Goal: Transaction & Acquisition: Purchase product/service

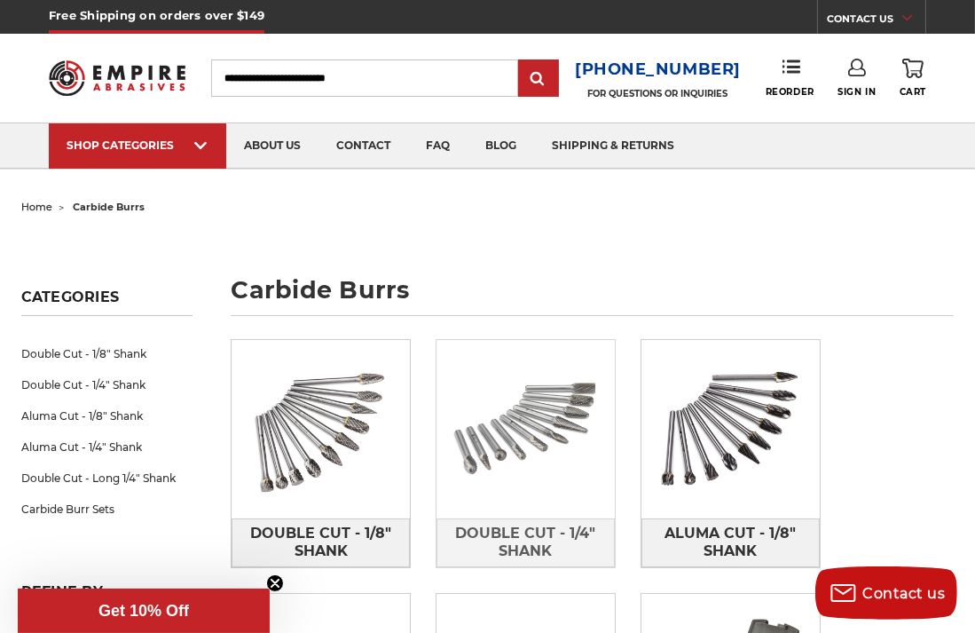
click at [505, 423] on img at bounding box center [526, 429] width 178 height 178
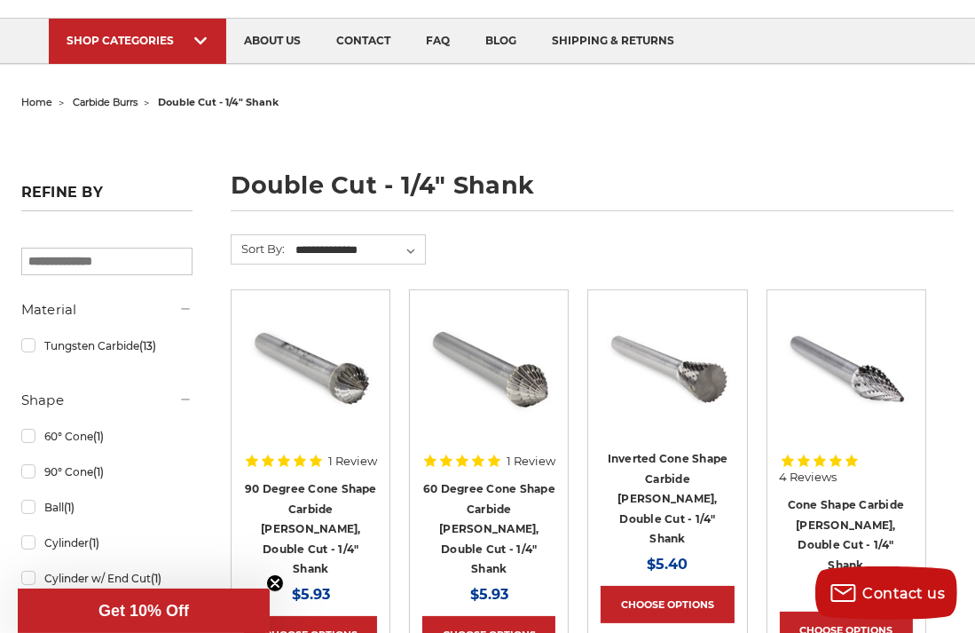
scroll to position [176, 0]
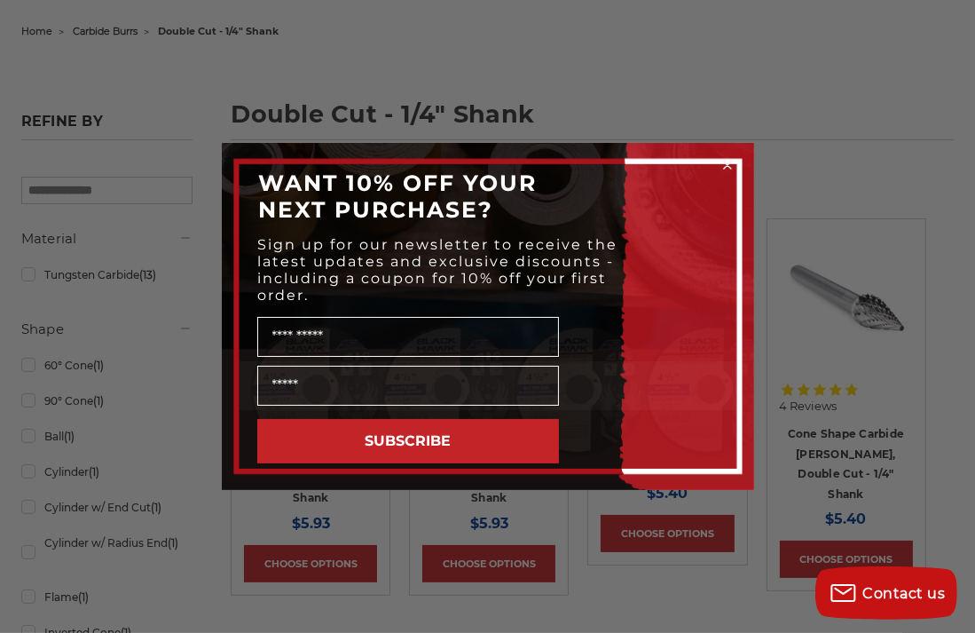
click at [725, 160] on icon "Close dialog" at bounding box center [728, 165] width 18 height 18
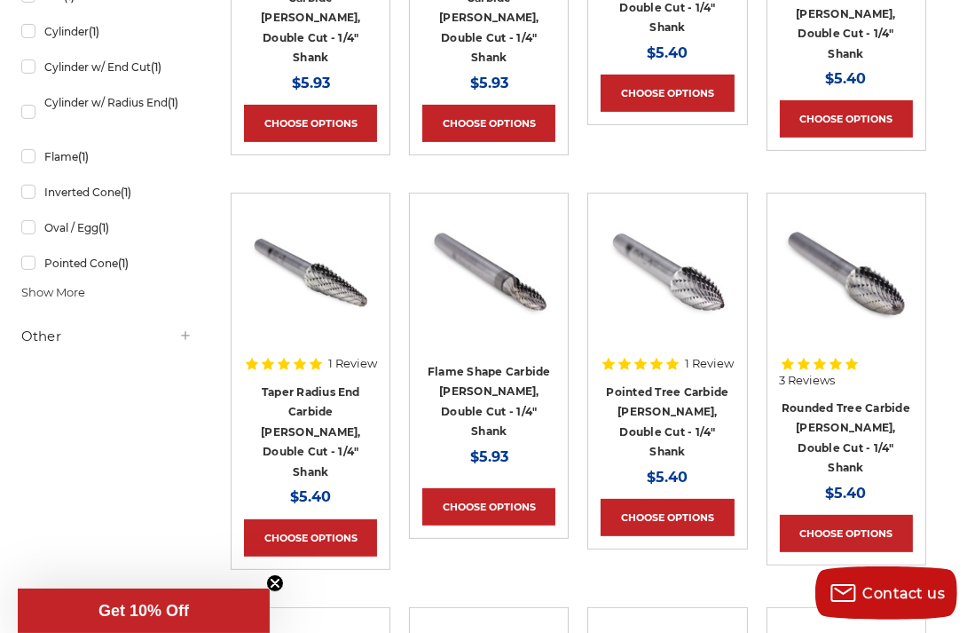
scroll to position [598, 0]
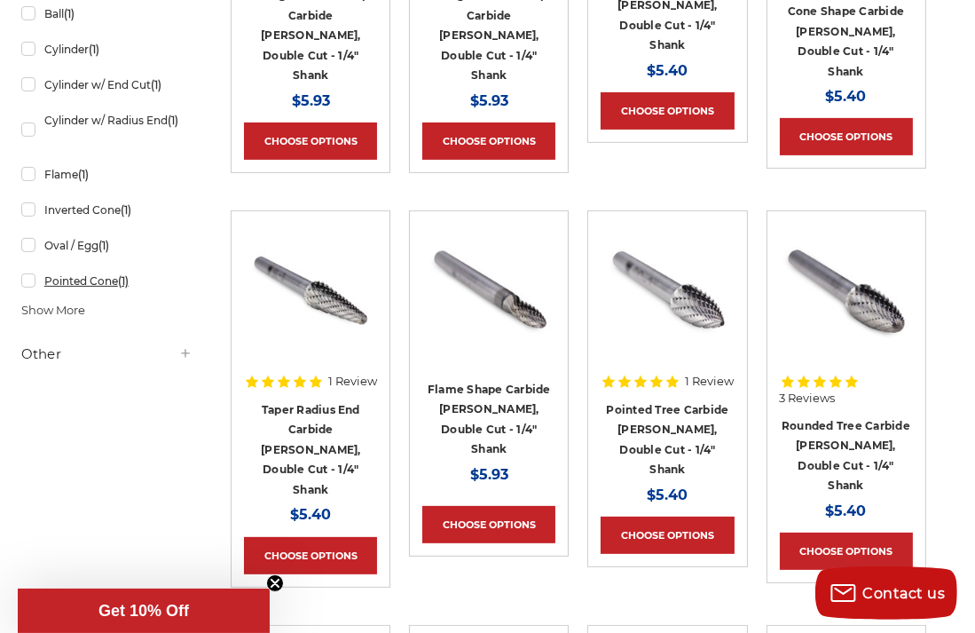
click at [65, 276] on link "Pointed Cone (1)" at bounding box center [107, 280] width 172 height 31
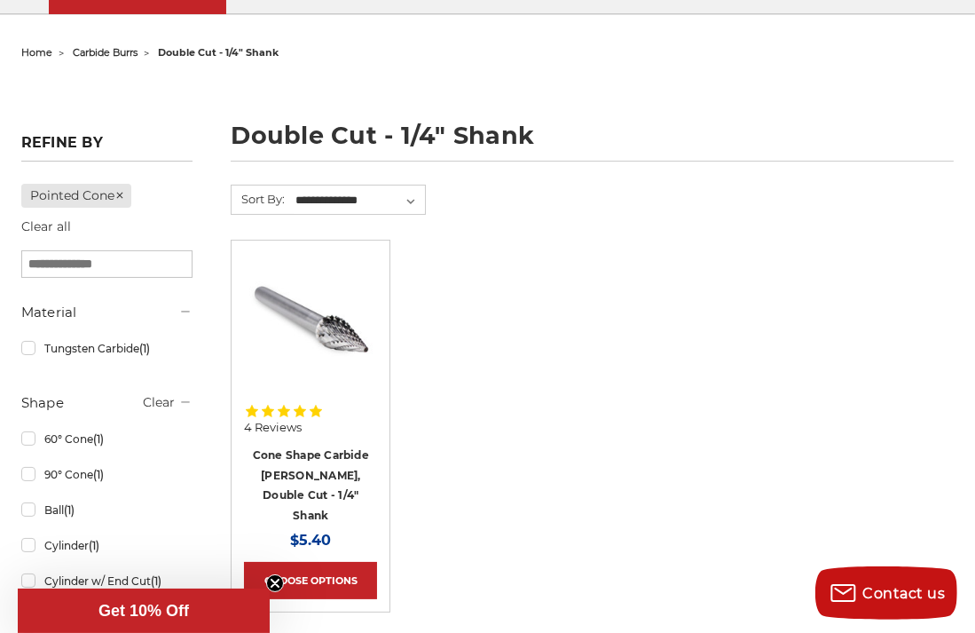
scroll to position [176, 0]
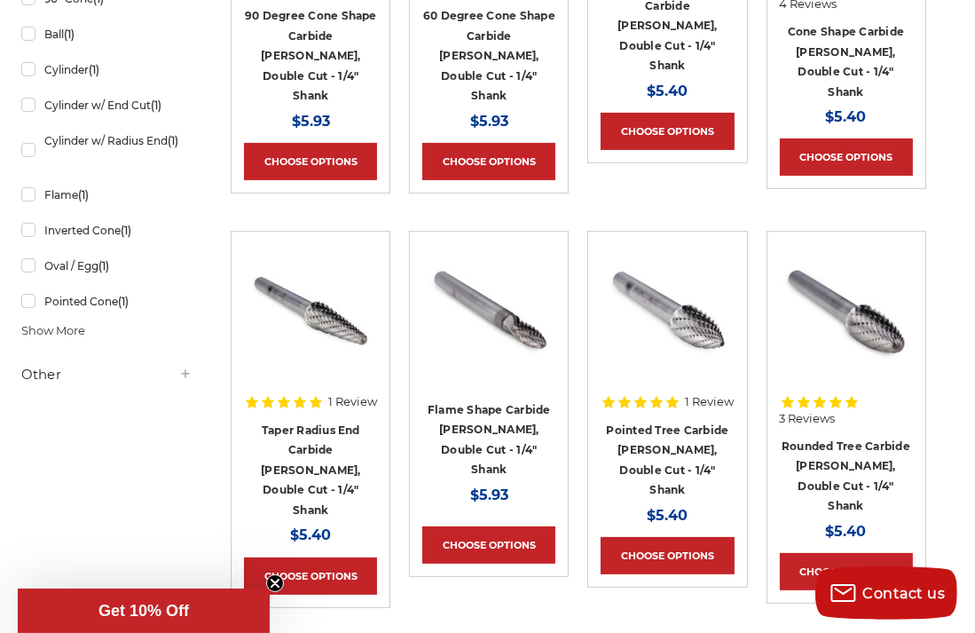
scroll to position [598, 0]
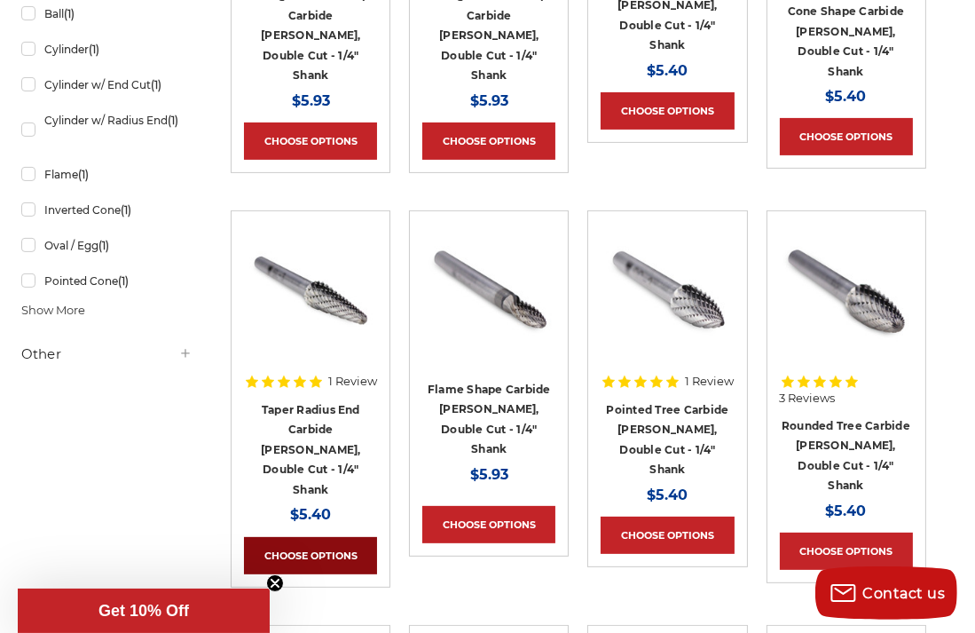
click at [314, 537] on link "Choose Options" at bounding box center [310, 555] width 133 height 37
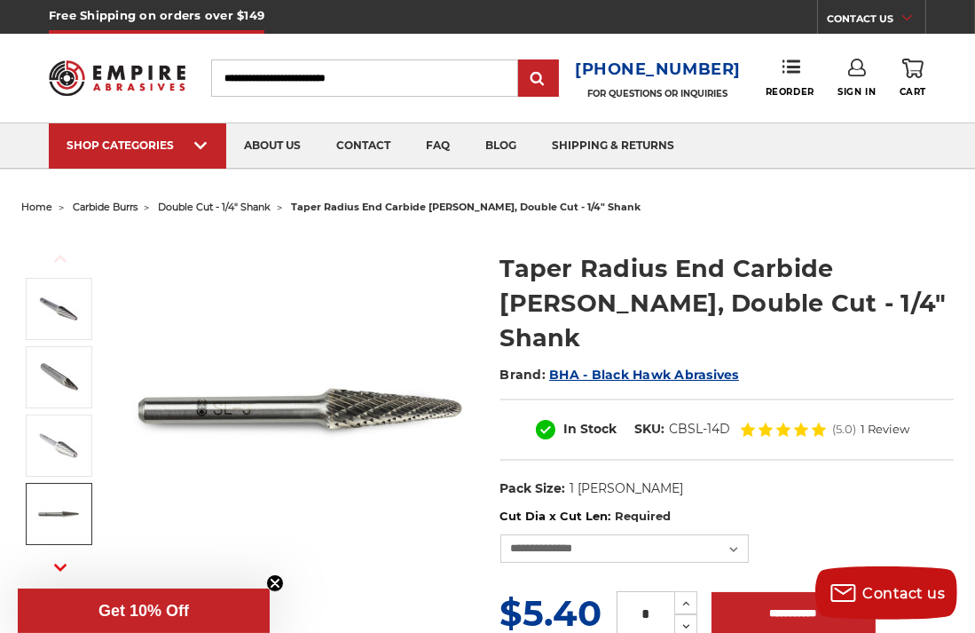
click at [54, 508] on img at bounding box center [58, 514] width 44 height 44
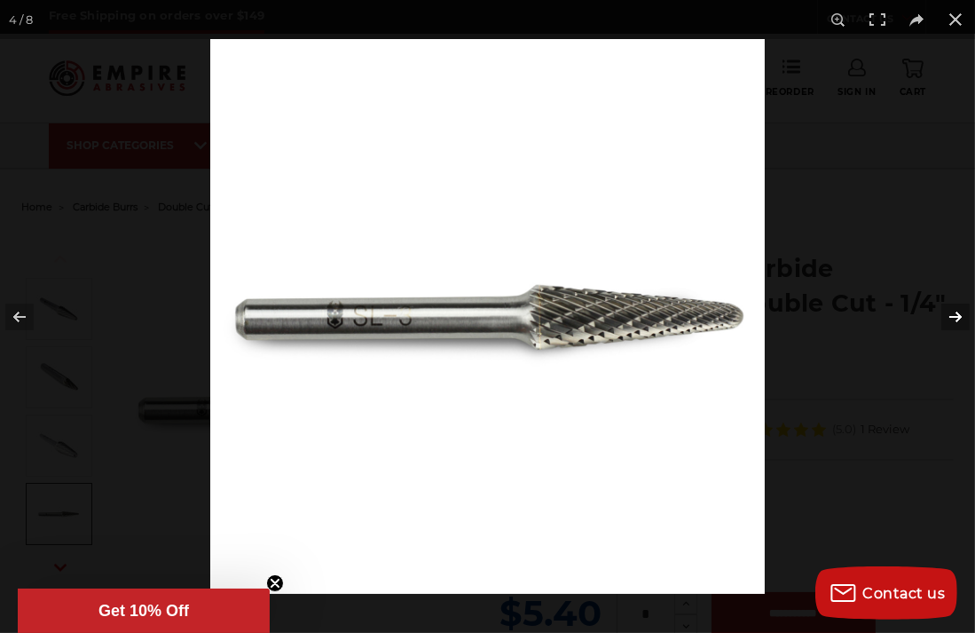
click at [956, 320] on button at bounding box center [944, 316] width 62 height 89
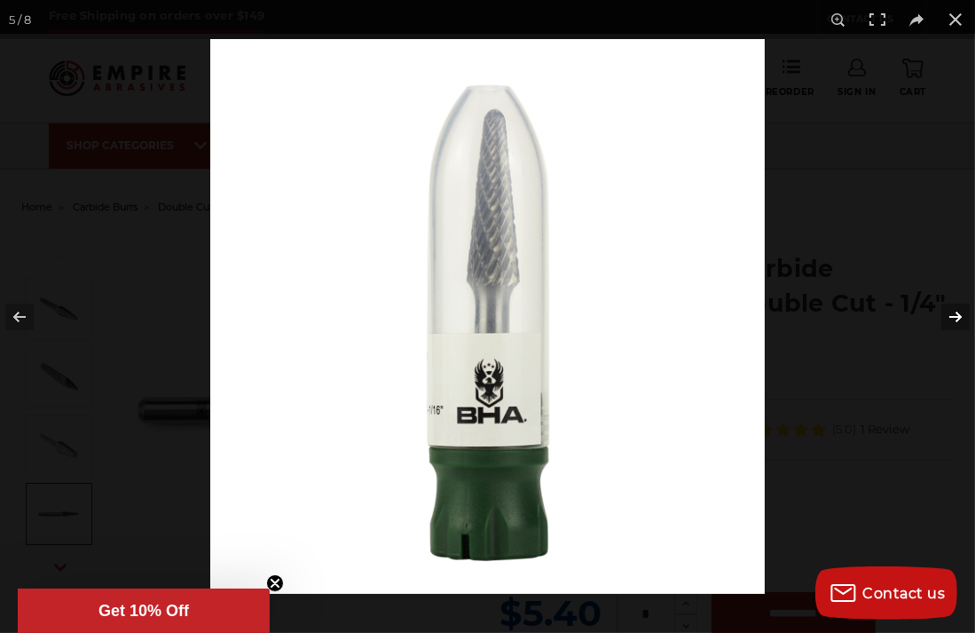
click at [957, 316] on button at bounding box center [944, 316] width 62 height 89
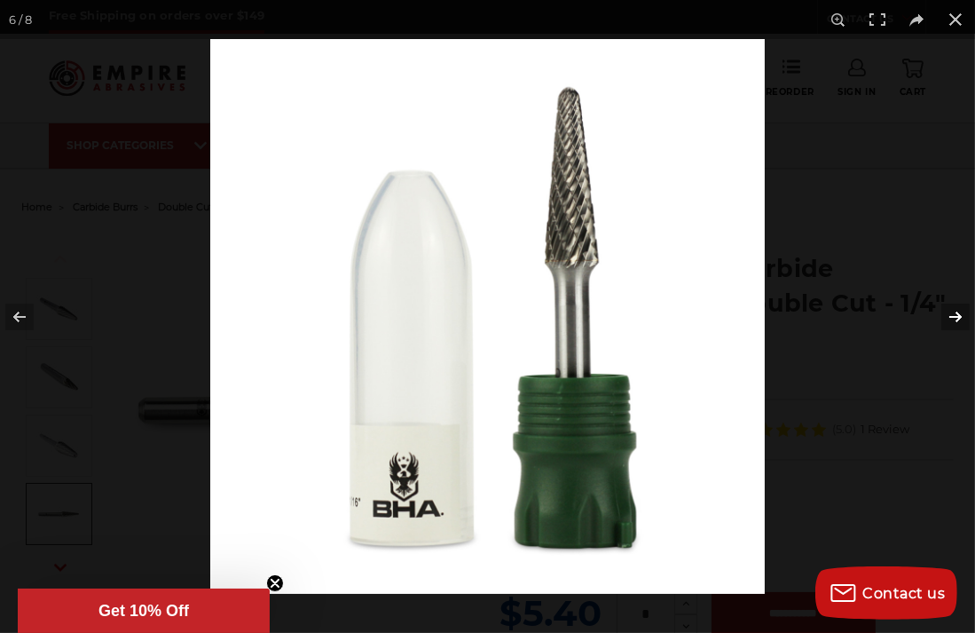
click at [953, 315] on button at bounding box center [944, 316] width 62 height 89
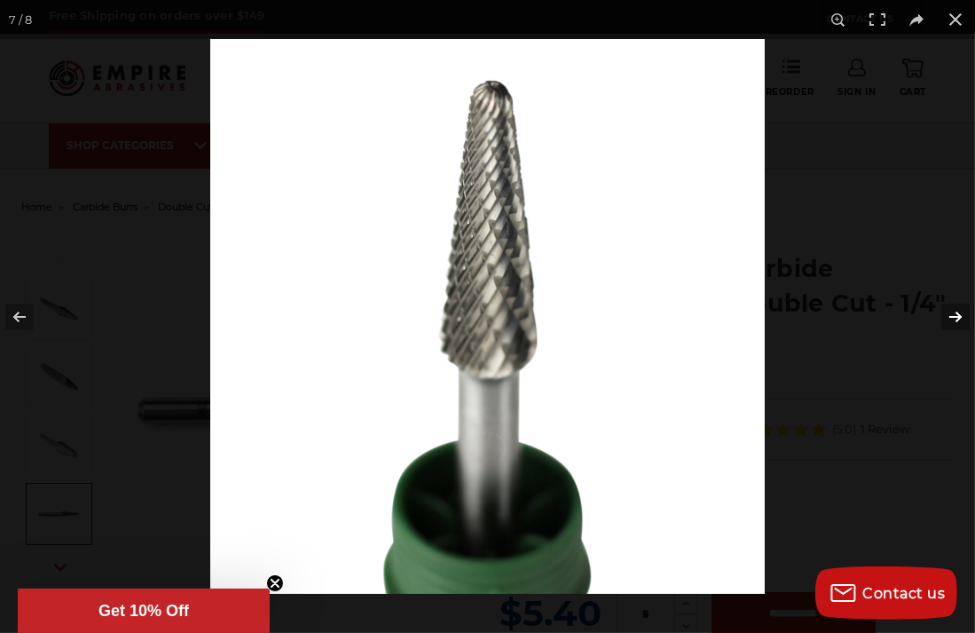
click at [950, 314] on button at bounding box center [944, 316] width 62 height 89
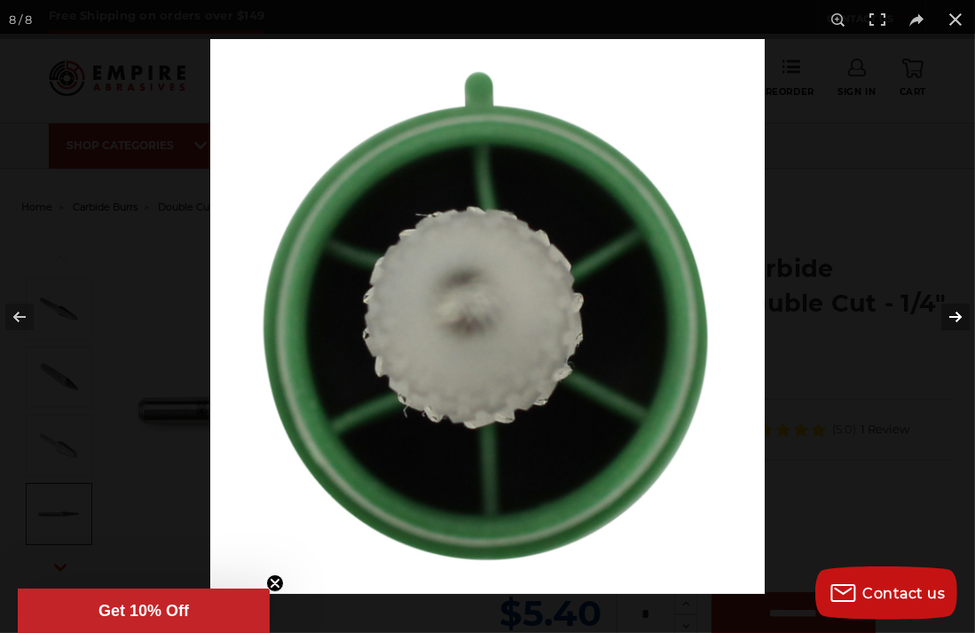
click at [950, 314] on button at bounding box center [944, 316] width 62 height 89
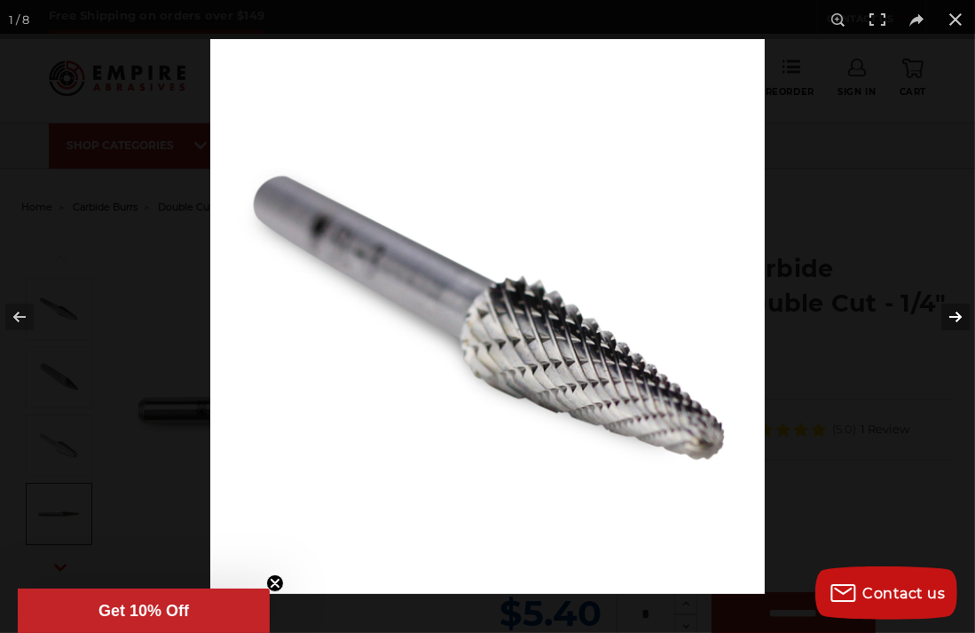
click at [953, 316] on button at bounding box center [944, 316] width 62 height 89
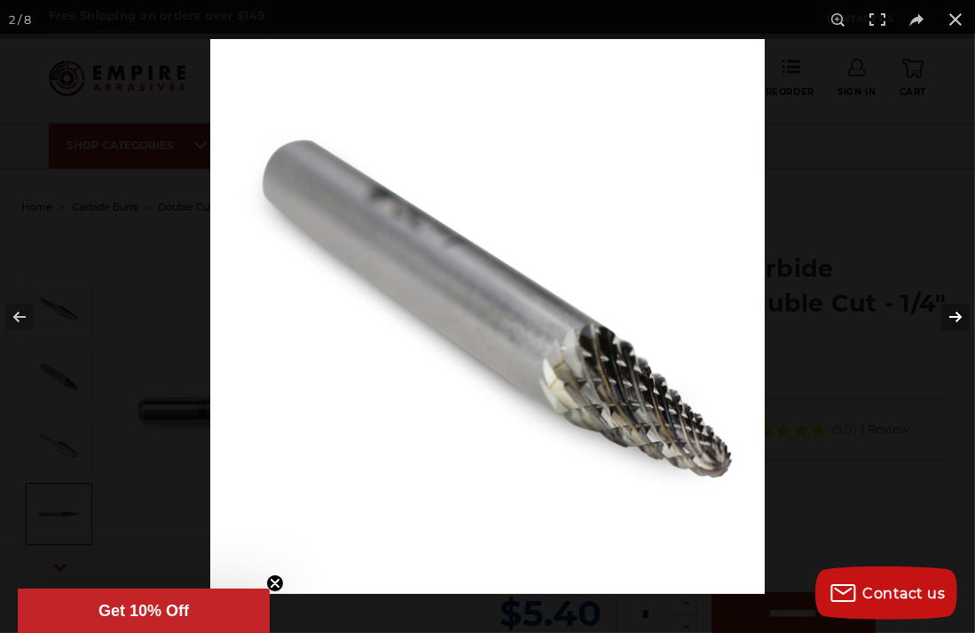
click at [953, 315] on button at bounding box center [944, 316] width 62 height 89
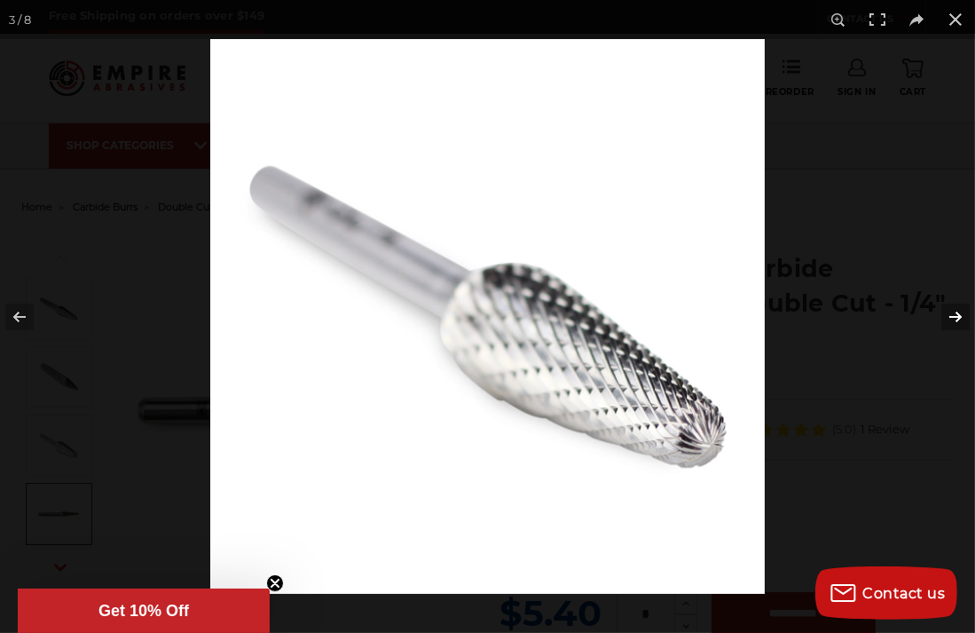
click at [953, 315] on button at bounding box center [944, 316] width 62 height 89
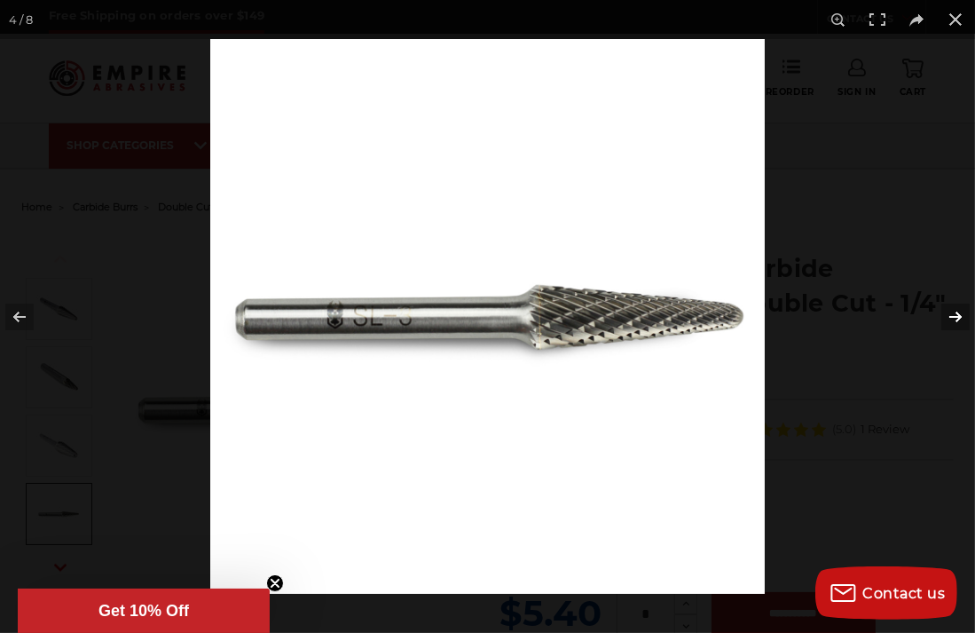
click at [955, 318] on button at bounding box center [944, 316] width 62 height 89
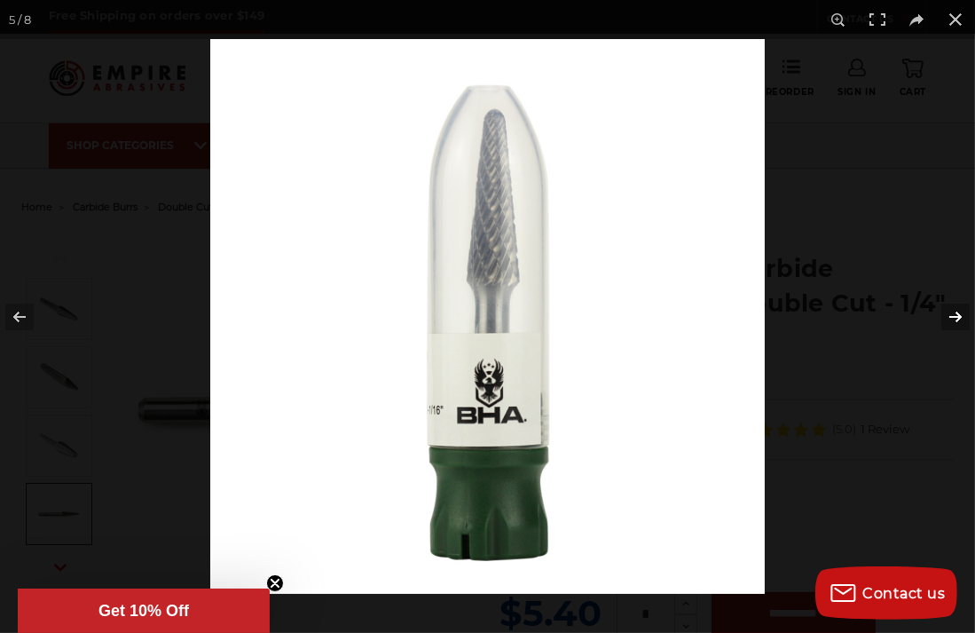
click at [955, 318] on button at bounding box center [944, 316] width 62 height 89
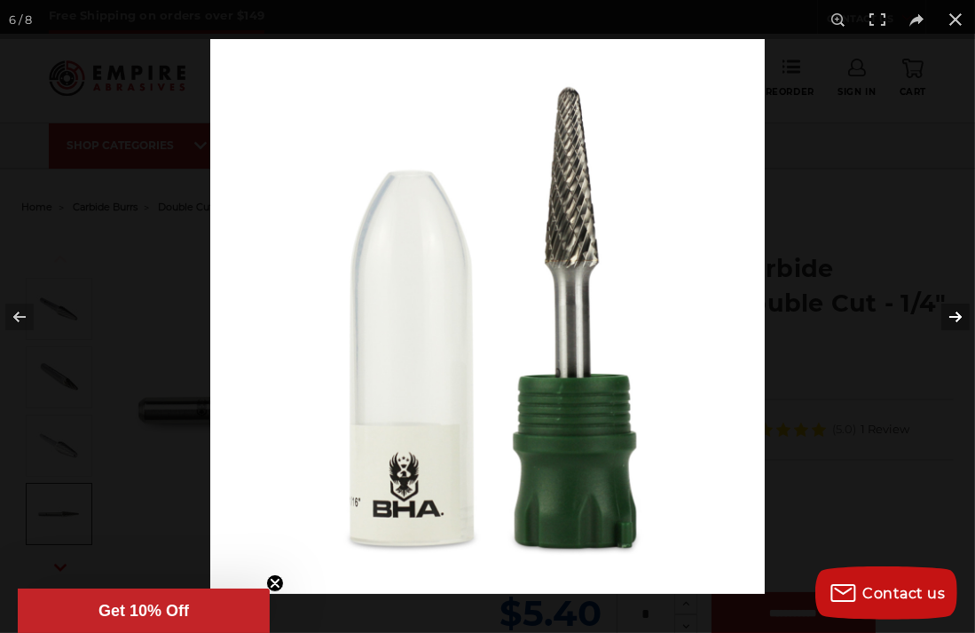
click at [955, 318] on button at bounding box center [944, 316] width 62 height 89
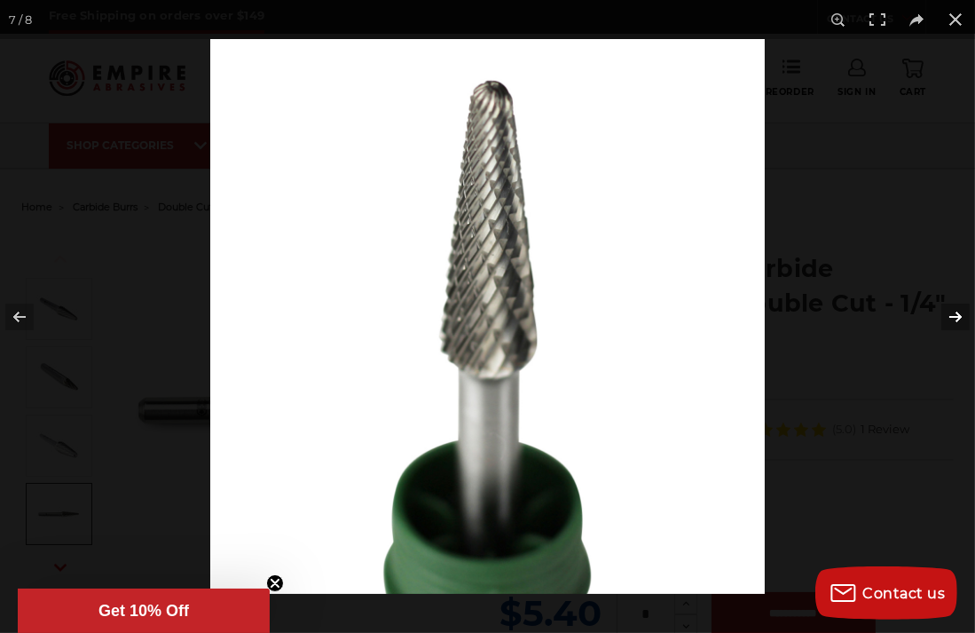
click at [955, 318] on button at bounding box center [944, 316] width 62 height 89
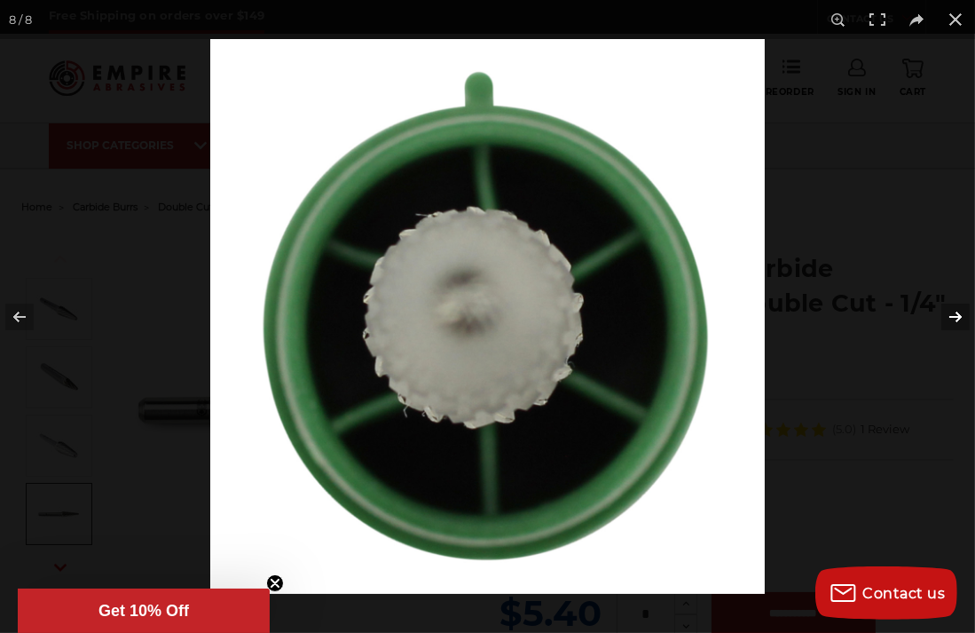
click at [955, 325] on button at bounding box center [944, 316] width 62 height 89
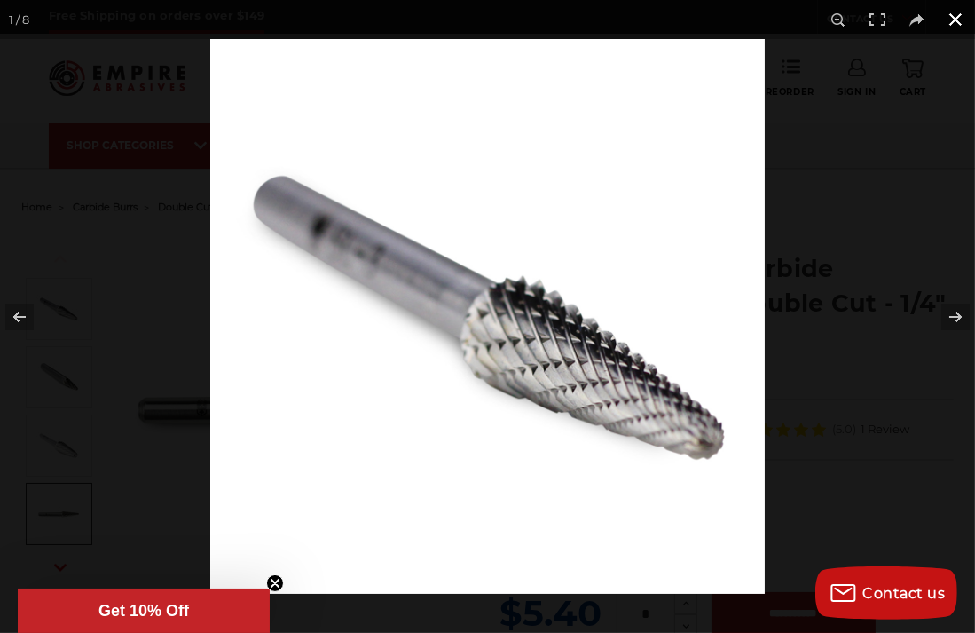
click at [953, 23] on button at bounding box center [955, 19] width 39 height 39
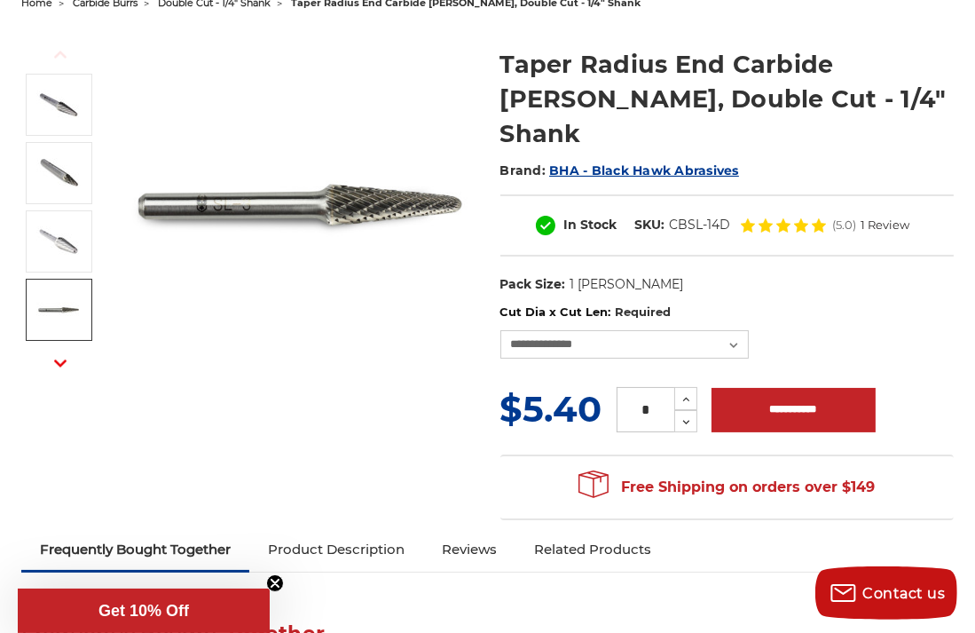
scroll to position [186, 0]
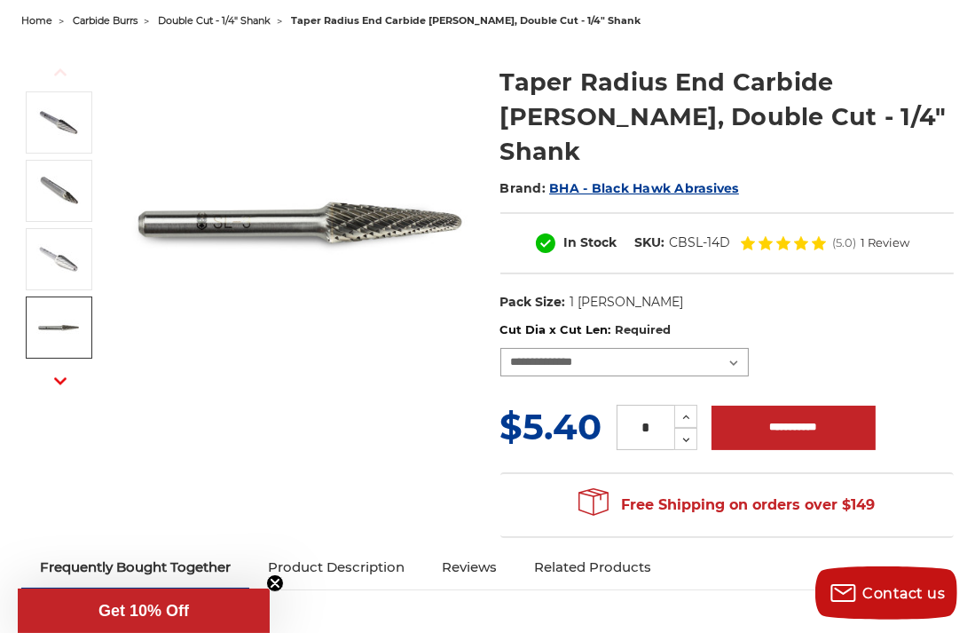
click at [738, 348] on select "**********" at bounding box center [624, 362] width 248 height 28
select select "****"
click at [500, 348] on select "**********" at bounding box center [624, 362] width 248 height 28
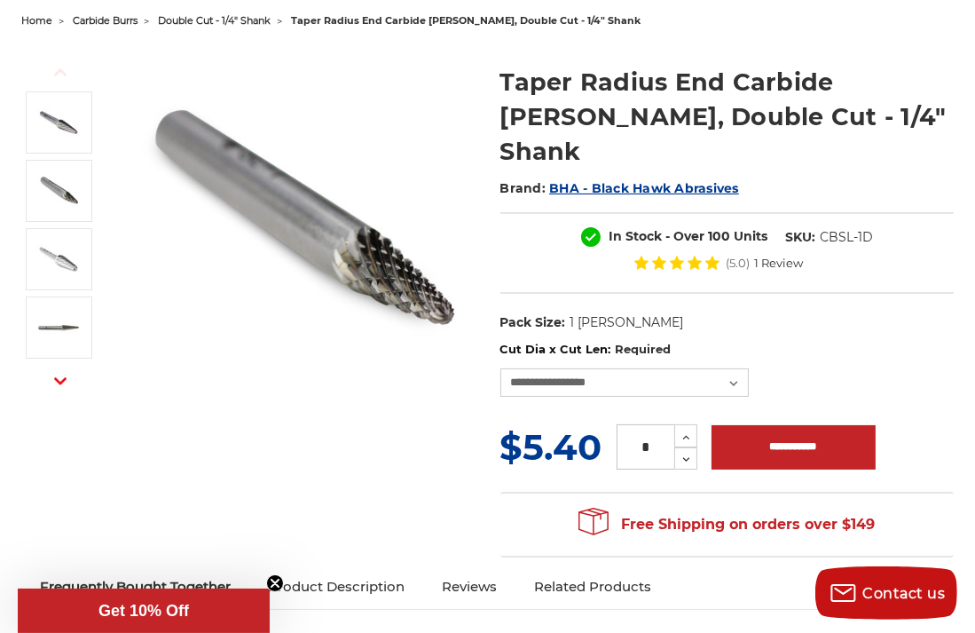
click at [333, 567] on link "Product Description" at bounding box center [336, 586] width 174 height 39
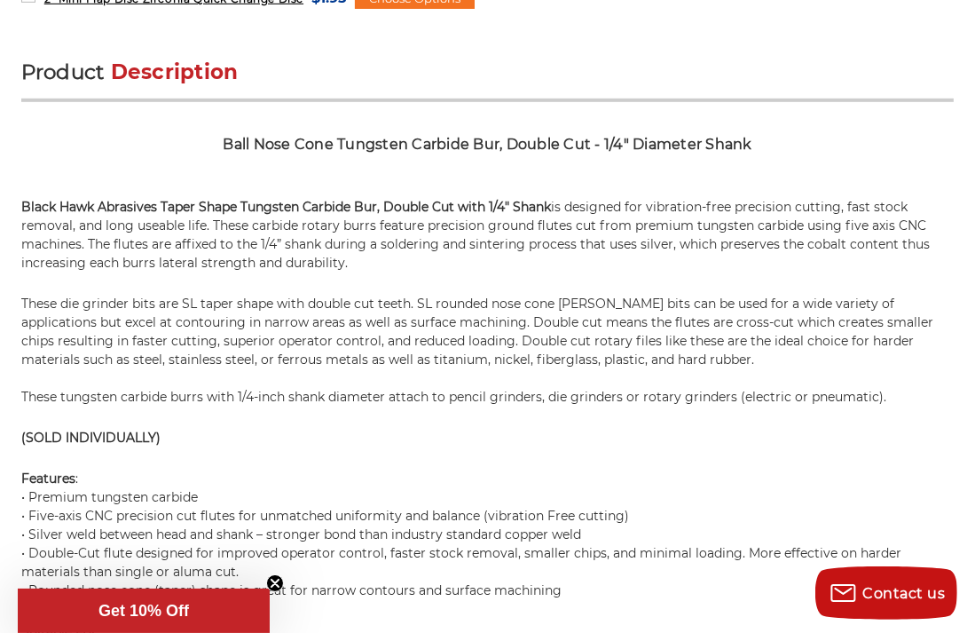
scroll to position [0, 0]
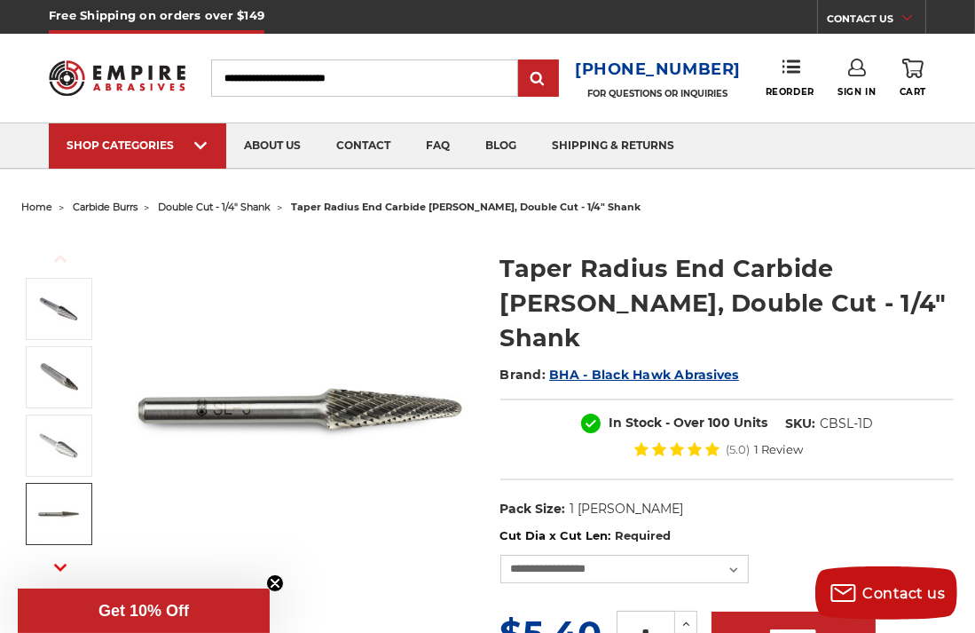
click at [69, 515] on img at bounding box center [58, 514] width 44 height 44
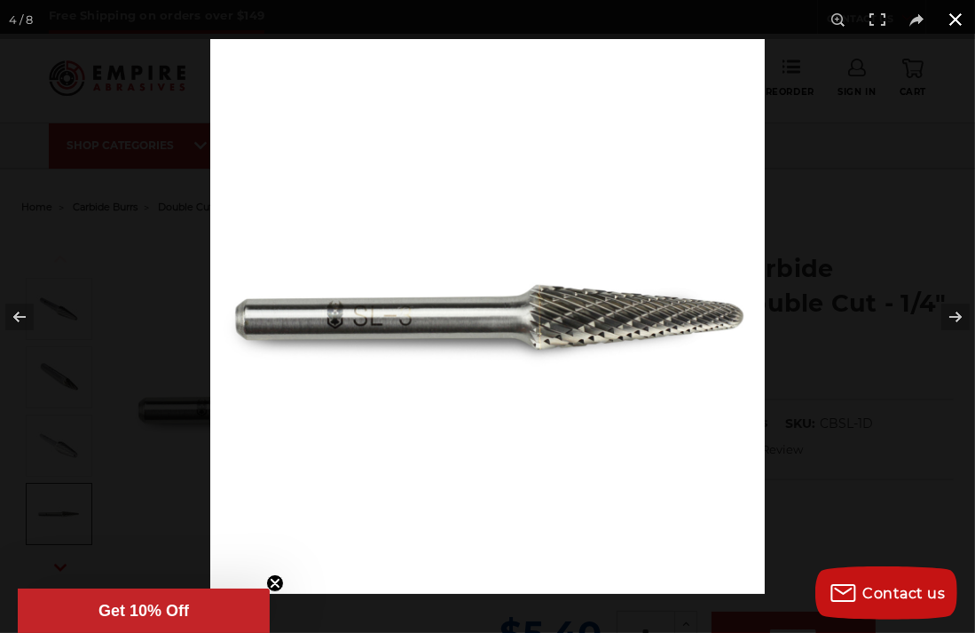
click at [957, 18] on button at bounding box center [955, 19] width 39 height 39
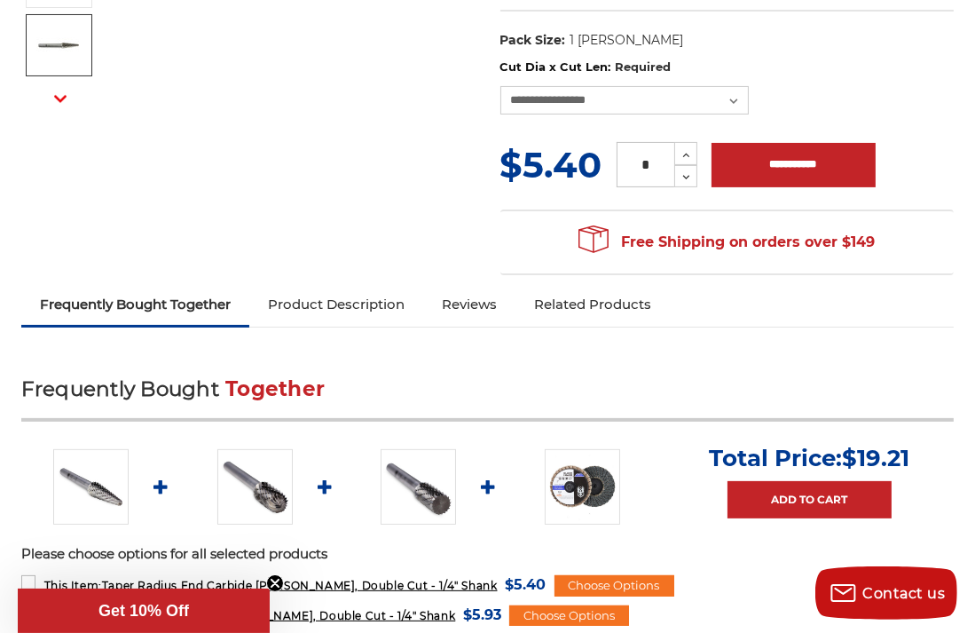
scroll to position [492, 0]
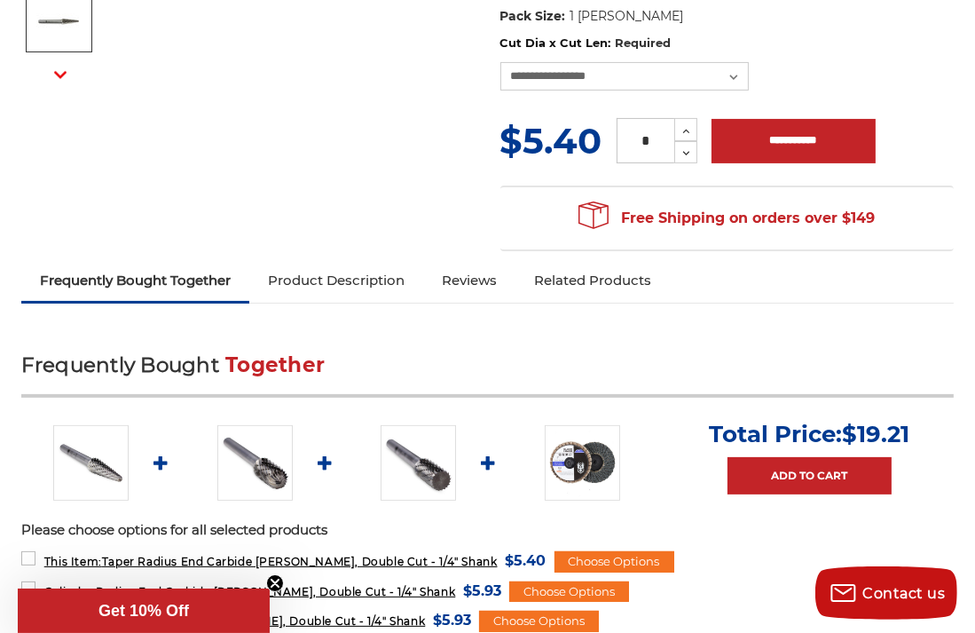
click at [590, 261] on link "Related Products" at bounding box center [593, 280] width 154 height 39
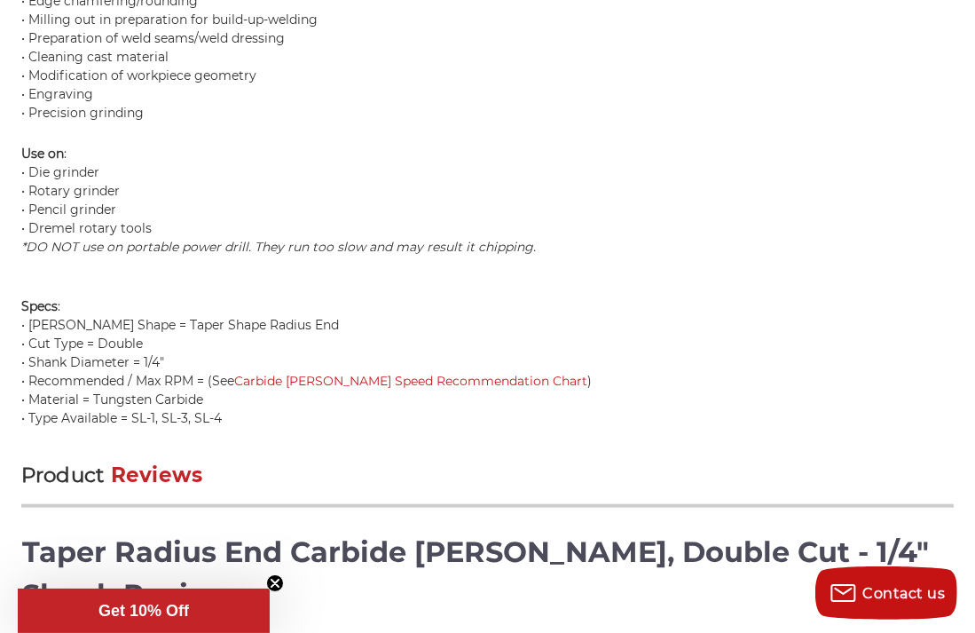
scroll to position [653, 0]
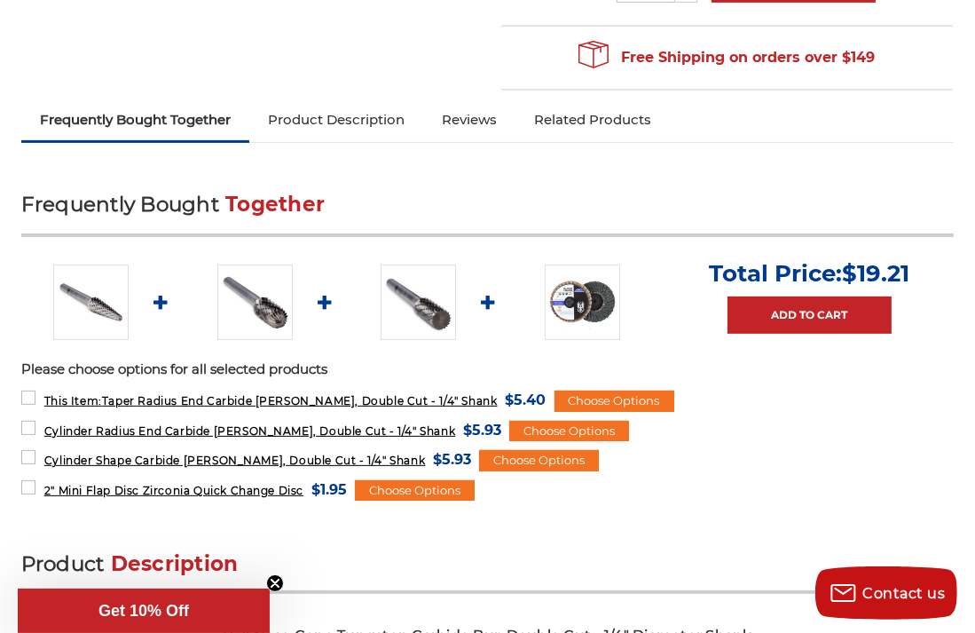
click at [559, 100] on link "Related Products" at bounding box center [593, 119] width 154 height 39
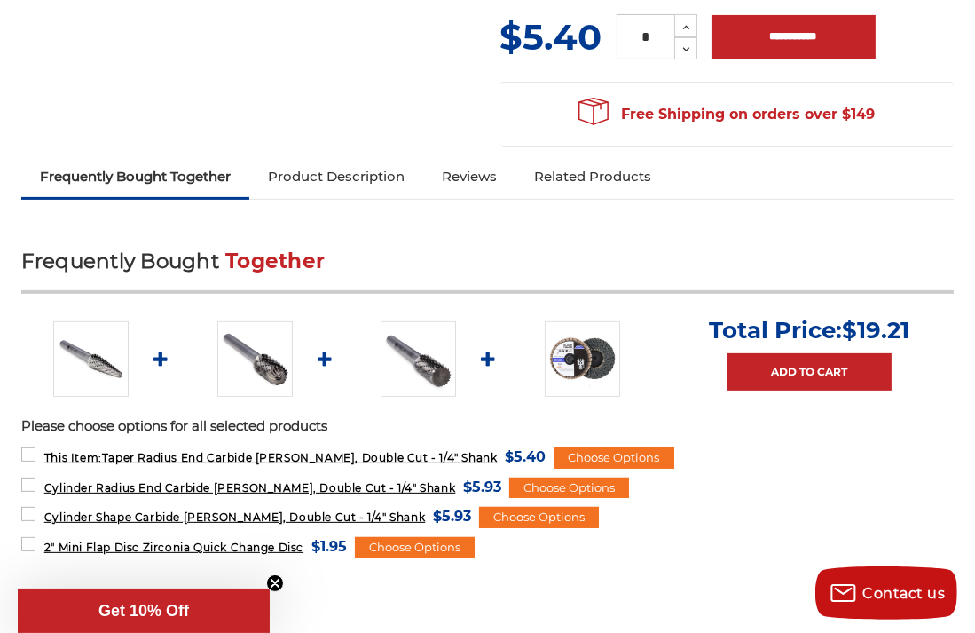
scroll to position [0, 0]
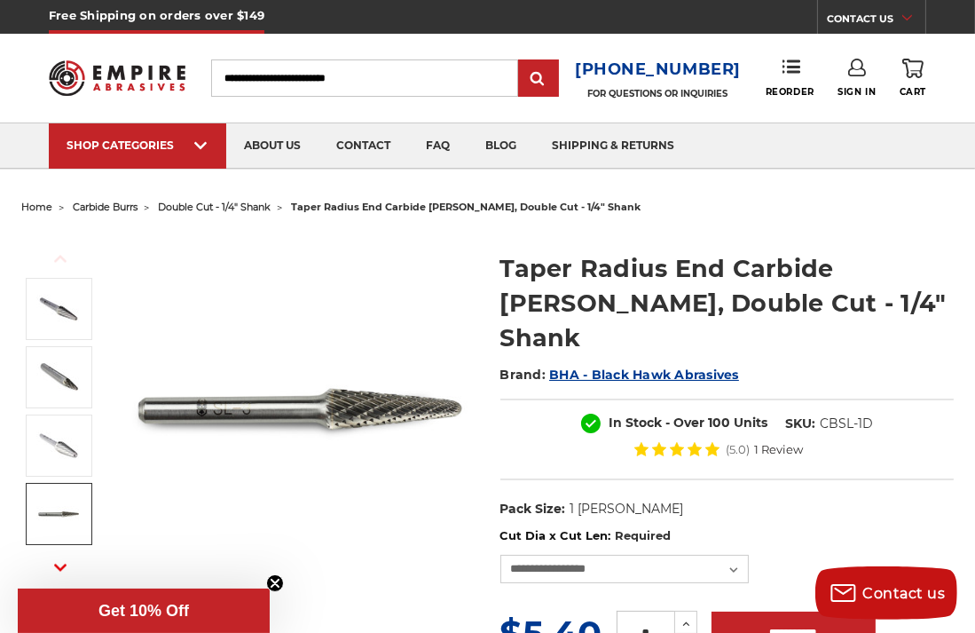
click at [394, 75] on input "Search" at bounding box center [364, 77] width 306 height 37
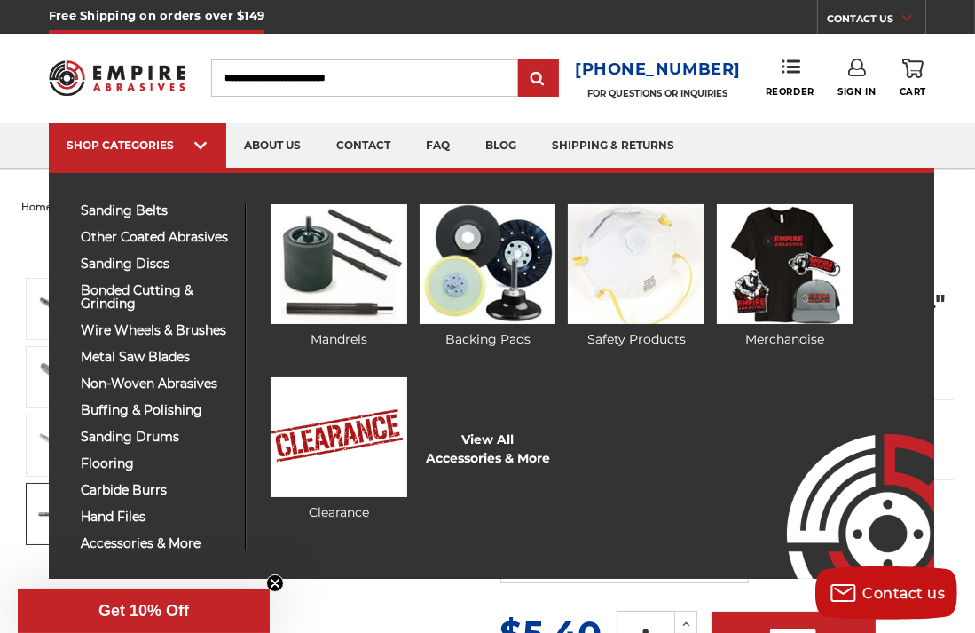
click at [340, 458] on img at bounding box center [339, 437] width 137 height 120
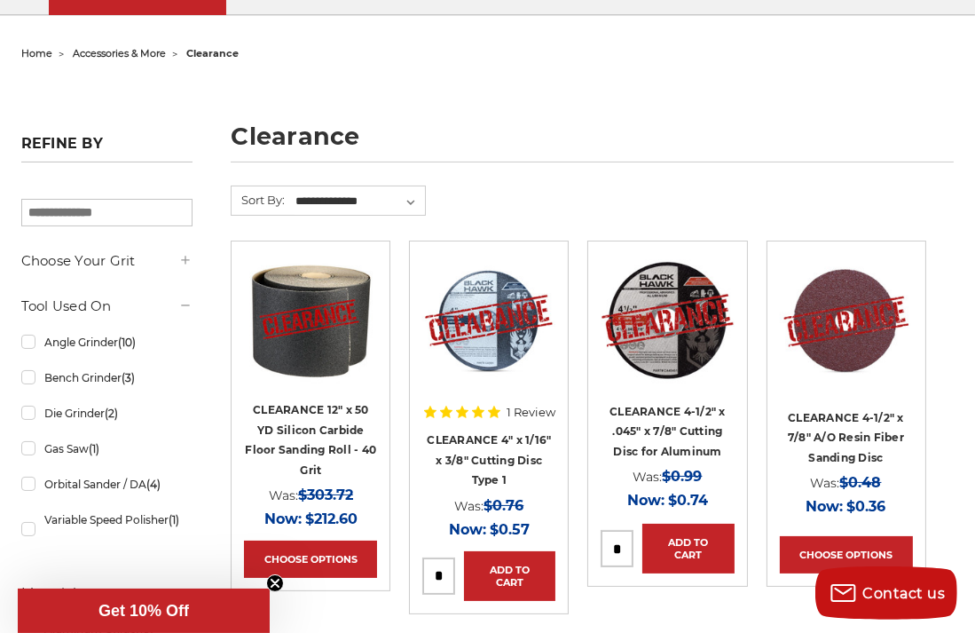
scroll to position [74, 0]
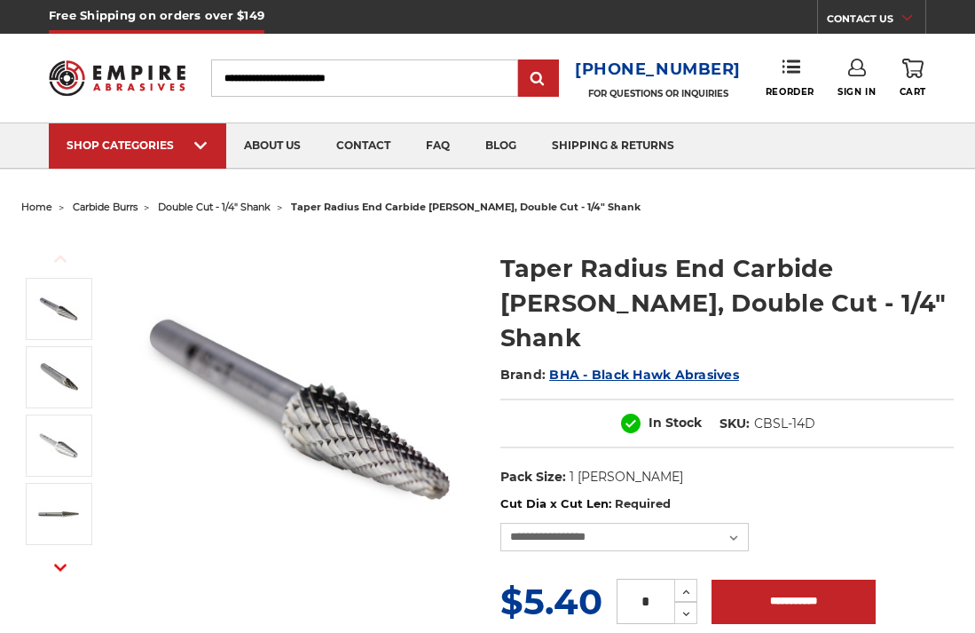
select select "****"
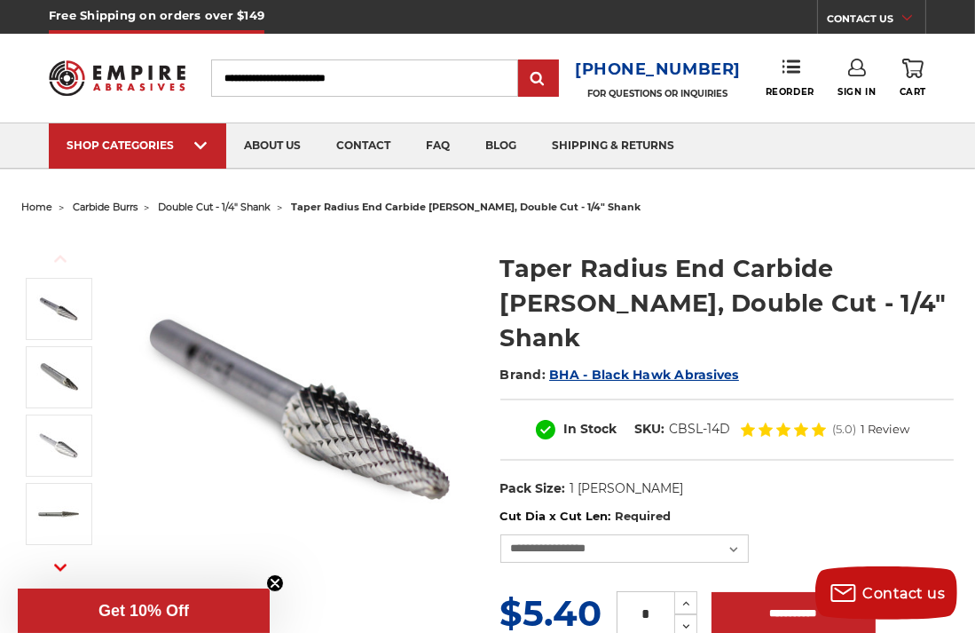
click at [313, 83] on input "Search" at bounding box center [364, 77] width 306 height 37
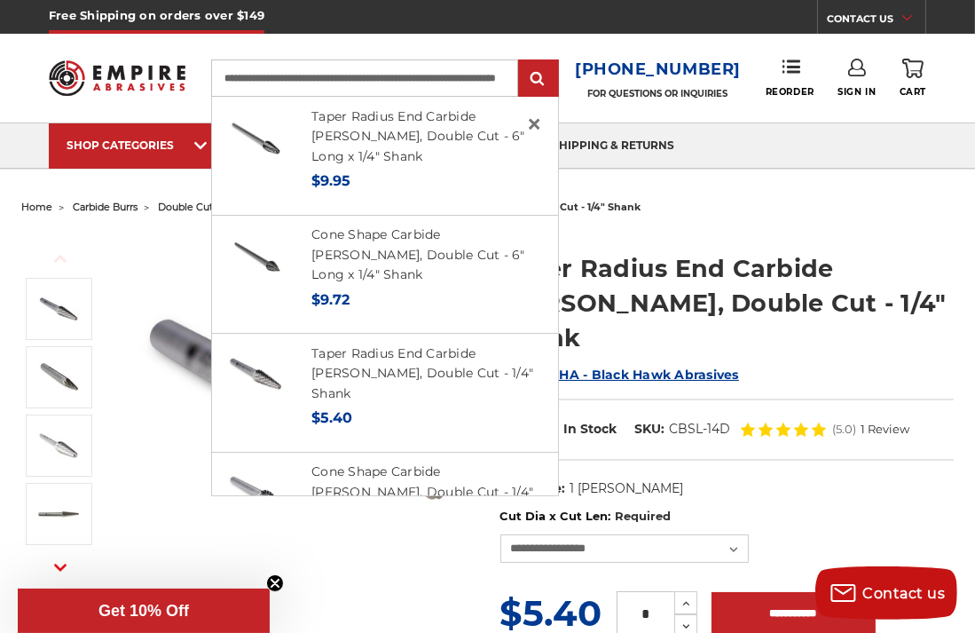
scroll to position [0, 85]
type input "**********"
click at [521, 61] on input "submit" at bounding box center [538, 78] width 35 height 35
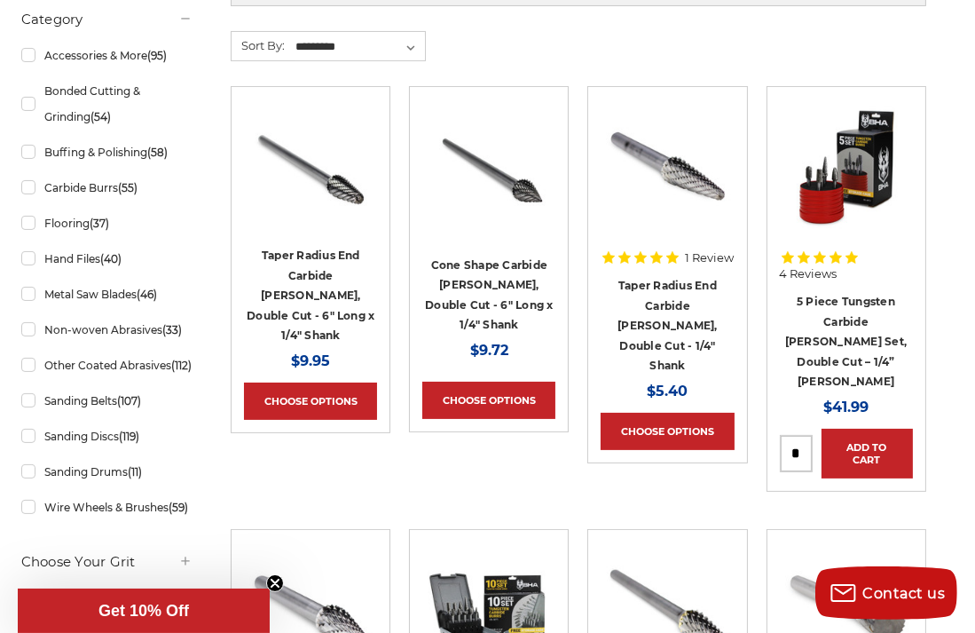
scroll to position [246, 0]
